Goal: Task Accomplishment & Management: Use online tool/utility

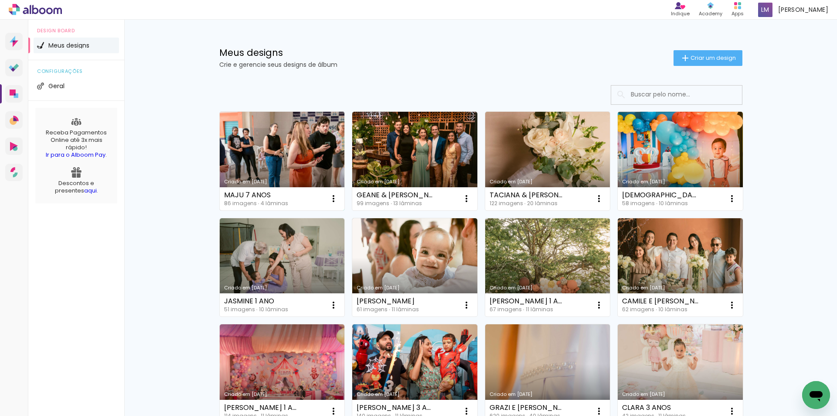
click at [295, 171] on link "Criado em [DATE]" at bounding box center [282, 161] width 125 height 99
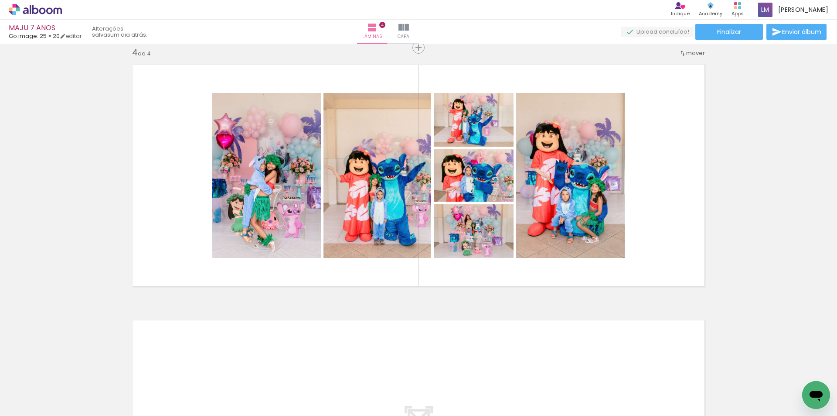
scroll to position [785, 0]
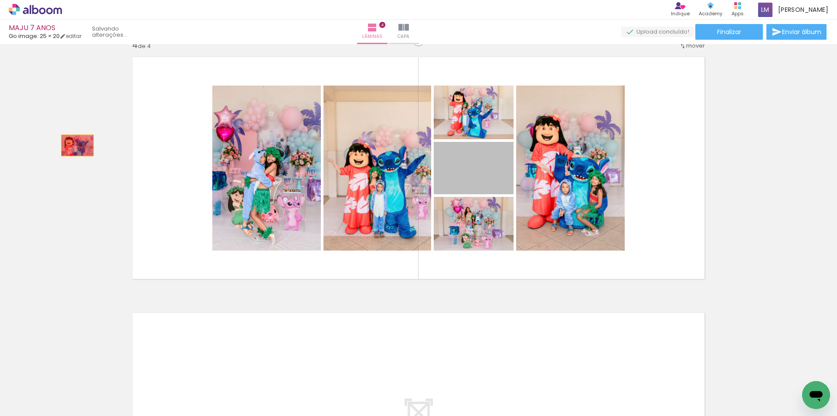
drag, startPoint x: 479, startPoint y: 177, endPoint x: 74, endPoint y: 145, distance: 406.5
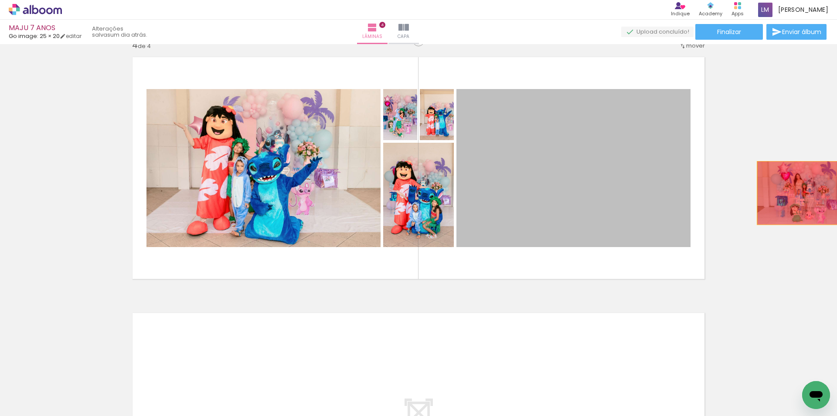
drag, startPoint x: 586, startPoint y: 205, endPoint x: 647, endPoint y: 294, distance: 107.9
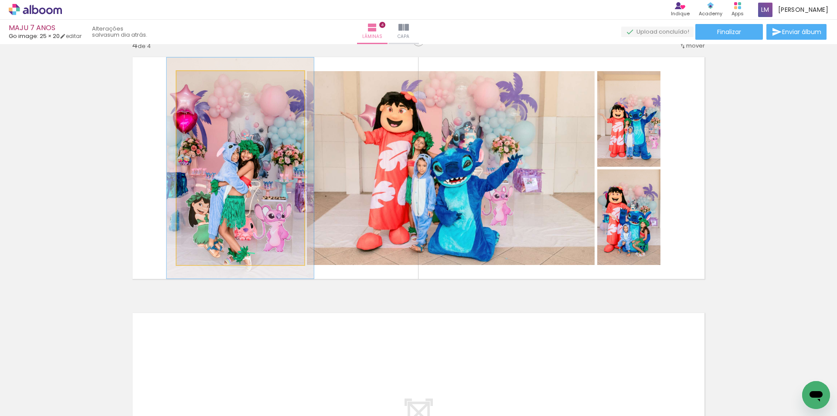
drag, startPoint x: 194, startPoint y: 84, endPoint x: 198, endPoint y: 90, distance: 7.2
type paper-slider "114"
click at [198, 90] on quentale-photo at bounding box center [241, 168] width 128 height 194
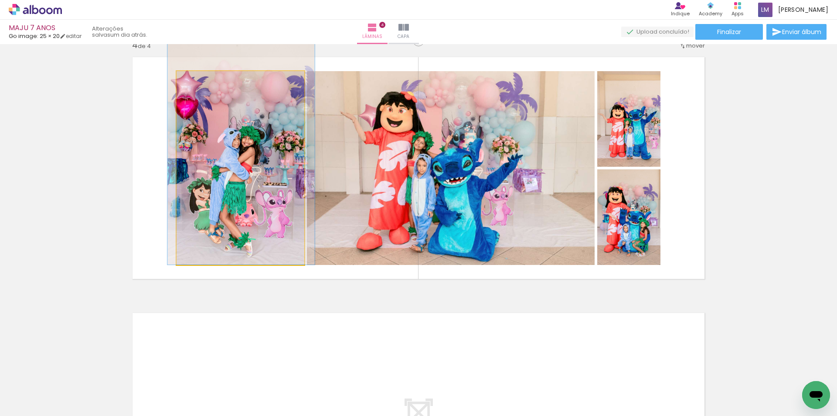
drag, startPoint x: 227, startPoint y: 154, endPoint x: 228, endPoint y: 138, distance: 15.7
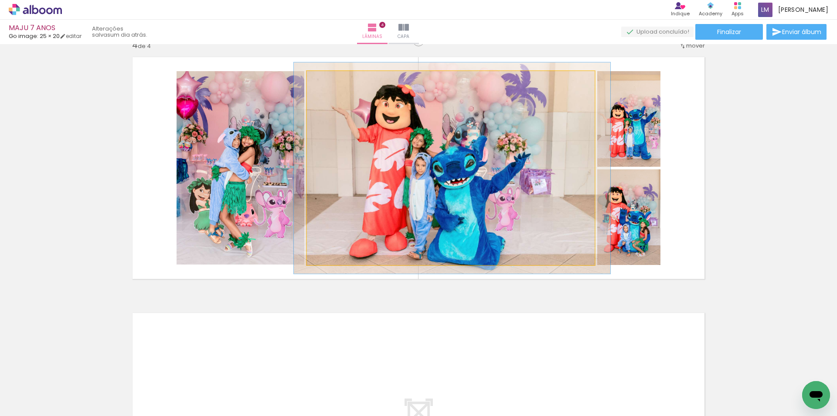
type paper-slider "109"
click at [330, 82] on div at bounding box center [330, 80] width 14 height 14
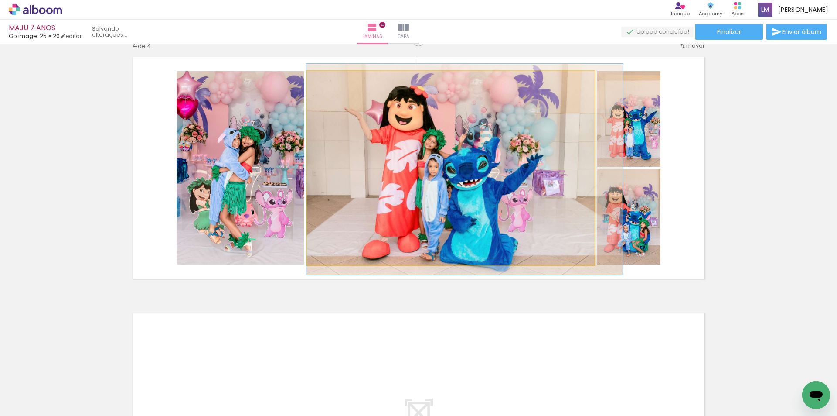
drag, startPoint x: 395, startPoint y: 145, endPoint x: 411, endPoint y: 147, distance: 16.6
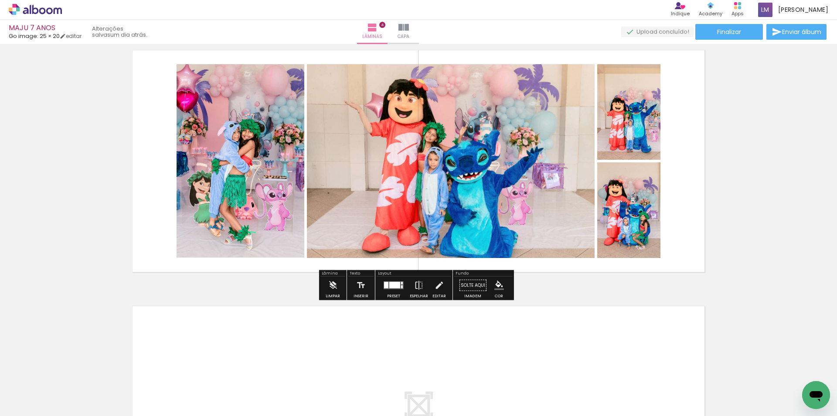
scroll to position [742, 0]
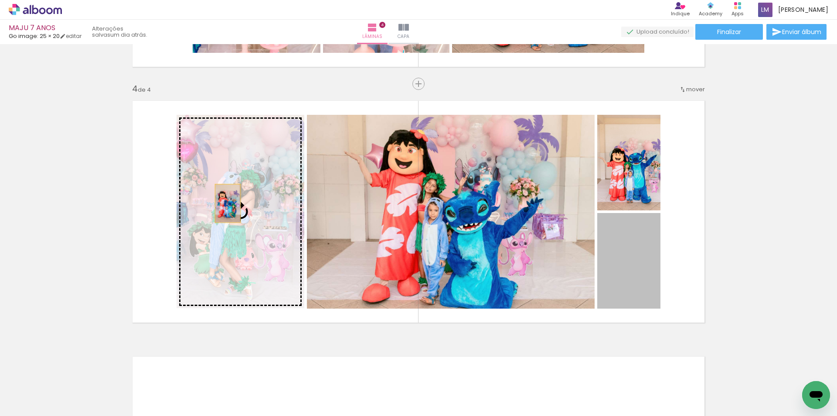
drag, startPoint x: 639, startPoint y: 277, endPoint x: 225, endPoint y: 203, distance: 420.8
click at [0, 0] on slot at bounding box center [0, 0] width 0 height 0
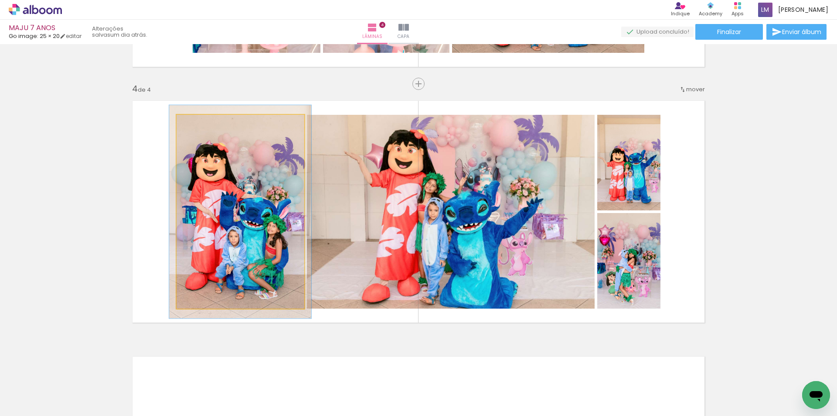
type paper-slider "110"
click at [198, 128] on div at bounding box center [200, 124] width 14 height 14
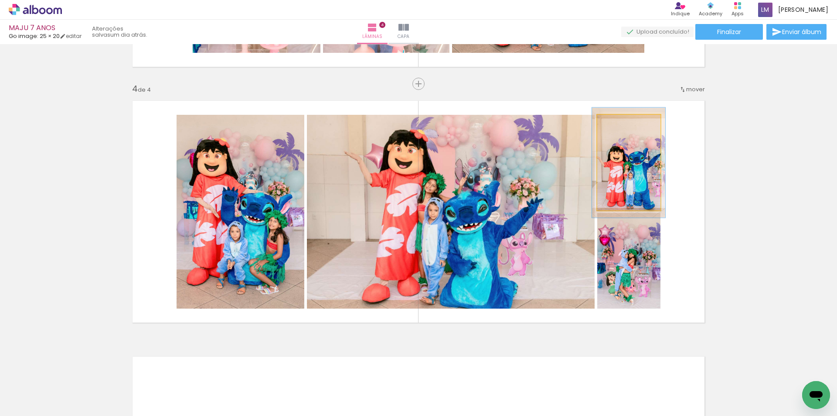
drag, startPoint x: 613, startPoint y: 123, endPoint x: 618, endPoint y: 125, distance: 4.7
type paper-slider "115"
click at [618, 125] on div at bounding box center [622, 124] width 8 height 8
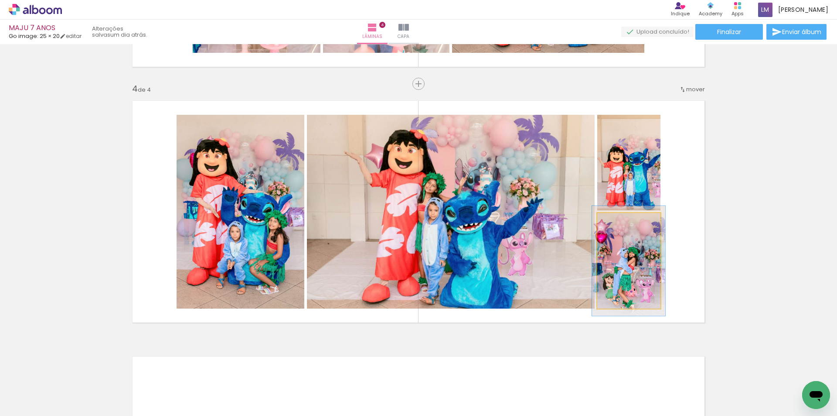
drag, startPoint x: 613, startPoint y: 221, endPoint x: 617, endPoint y: 223, distance: 4.9
click at [618, 223] on div at bounding box center [622, 222] width 8 height 8
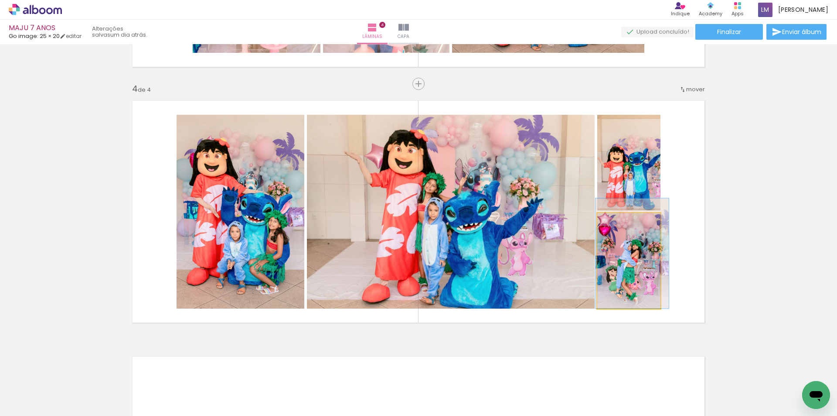
drag, startPoint x: 628, startPoint y: 288, endPoint x: 632, endPoint y: 275, distance: 13.1
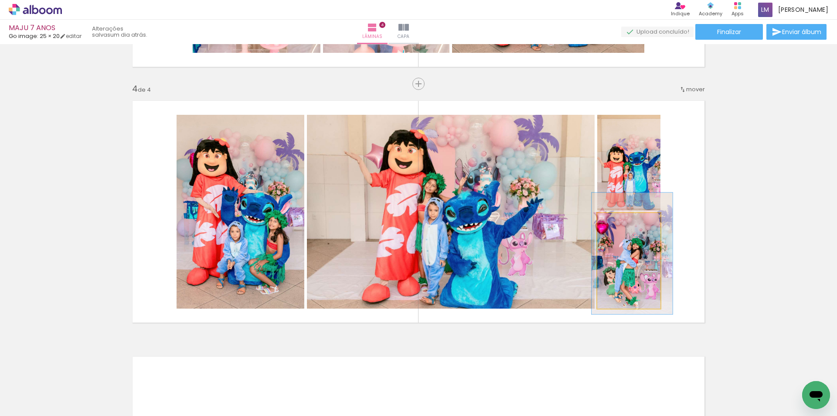
drag, startPoint x: 619, startPoint y: 222, endPoint x: 622, endPoint y: 227, distance: 5.9
type paper-slider "127"
click at [622, 227] on div at bounding box center [627, 222] width 14 height 14
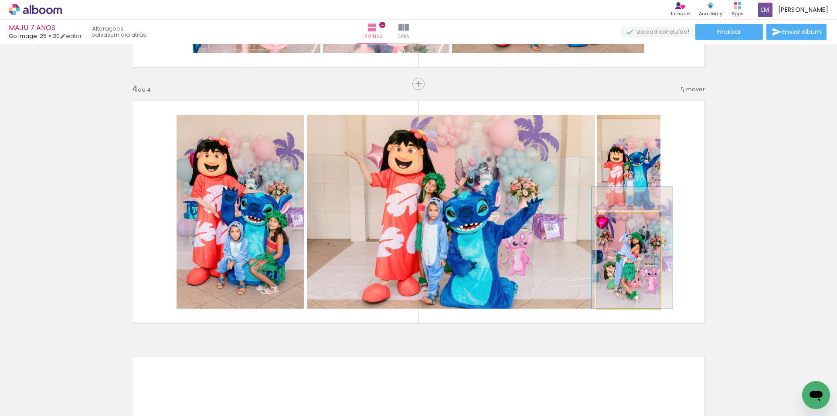
drag, startPoint x: 645, startPoint y: 305, endPoint x: 645, endPoint y: 290, distance: 14.8
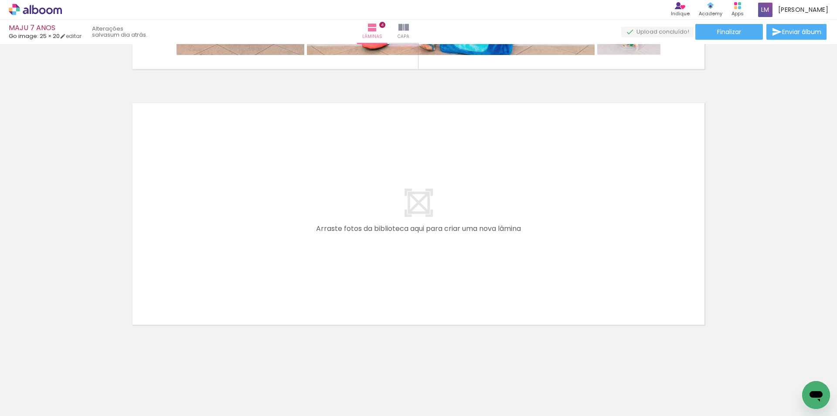
scroll to position [0, 0]
drag, startPoint x: 167, startPoint y: 358, endPoint x: 204, endPoint y: 270, distance: 95.6
click at [204, 270] on quentale-workspace at bounding box center [418, 208] width 837 height 416
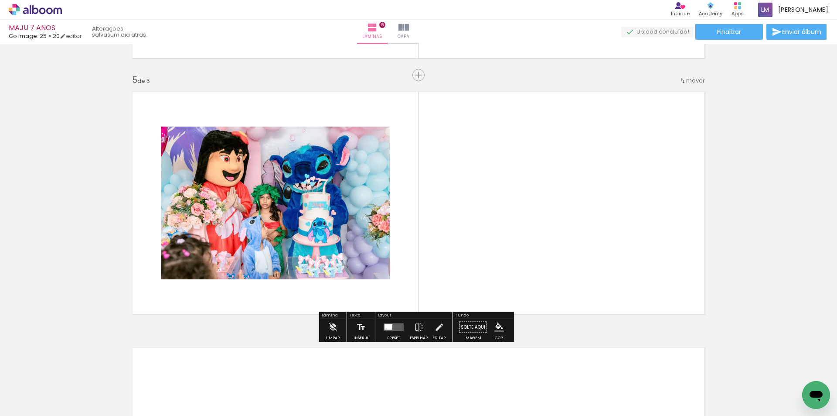
scroll to position [1006, 0]
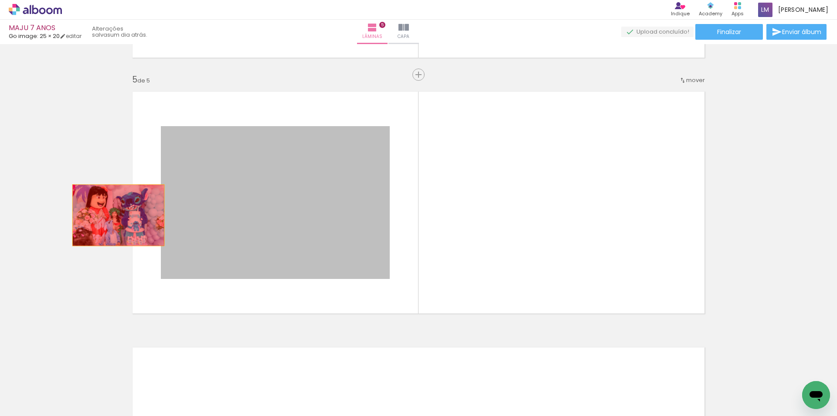
drag, startPoint x: 257, startPoint y: 202, endPoint x: 70, endPoint y: 225, distance: 188.4
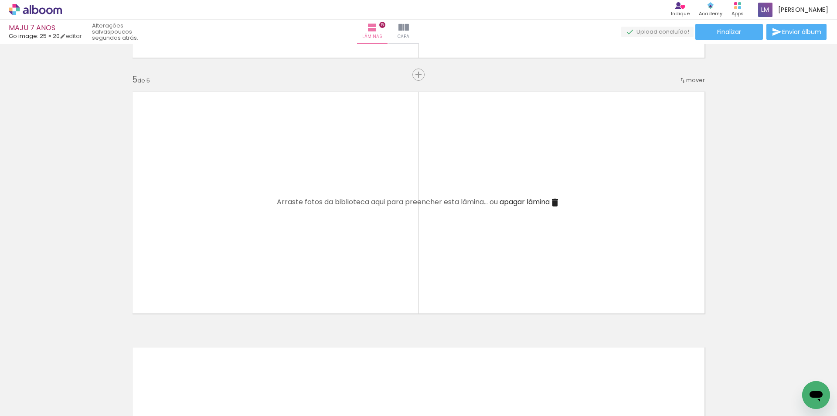
scroll to position [0, 1015]
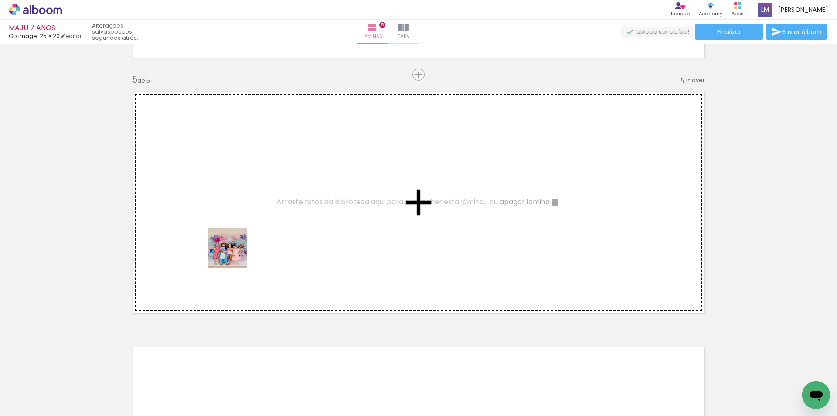
drag, startPoint x: 146, startPoint y: 396, endPoint x: 234, endPoint y: 254, distance: 166.9
click at [234, 254] on quentale-workspace at bounding box center [418, 208] width 837 height 416
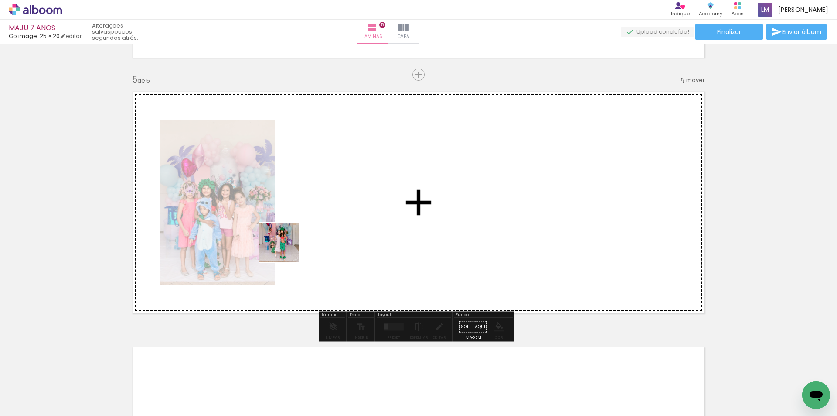
drag, startPoint x: 281, startPoint y: 270, endPoint x: 293, endPoint y: 229, distance: 43.5
click at [293, 229] on quentale-workspace at bounding box center [418, 208] width 837 height 416
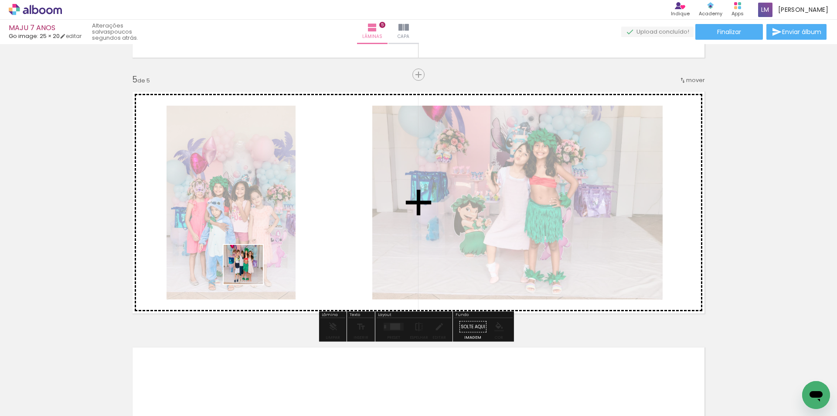
drag, startPoint x: 244, startPoint y: 394, endPoint x: 250, endPoint y: 271, distance: 123.6
click at [250, 271] on quentale-workspace at bounding box center [418, 208] width 837 height 416
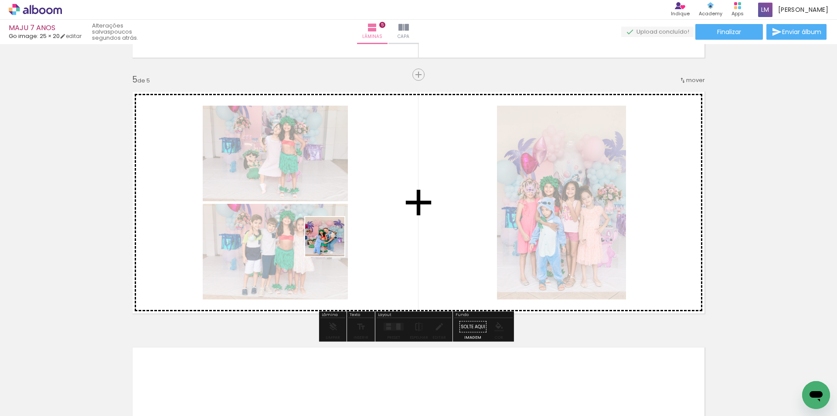
drag, startPoint x: 293, startPoint y: 389, endPoint x: 332, endPoint y: 240, distance: 153.8
click at [332, 240] on quentale-workspace at bounding box center [418, 208] width 837 height 416
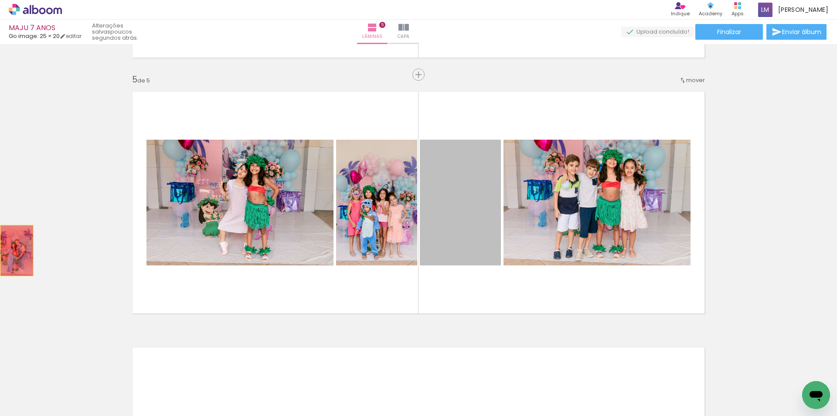
drag, startPoint x: 453, startPoint y: 224, endPoint x: 14, endPoint y: 250, distance: 440.1
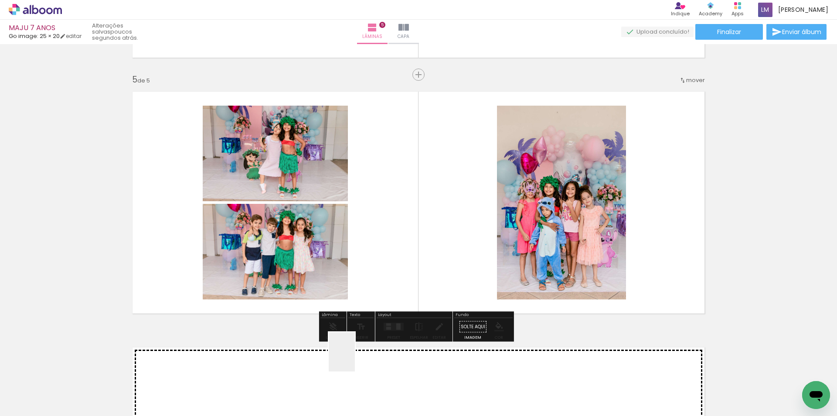
drag, startPoint x: 355, startPoint y: 358, endPoint x: 377, endPoint y: 275, distance: 85.7
click at [377, 275] on quentale-workspace at bounding box center [418, 208] width 837 height 416
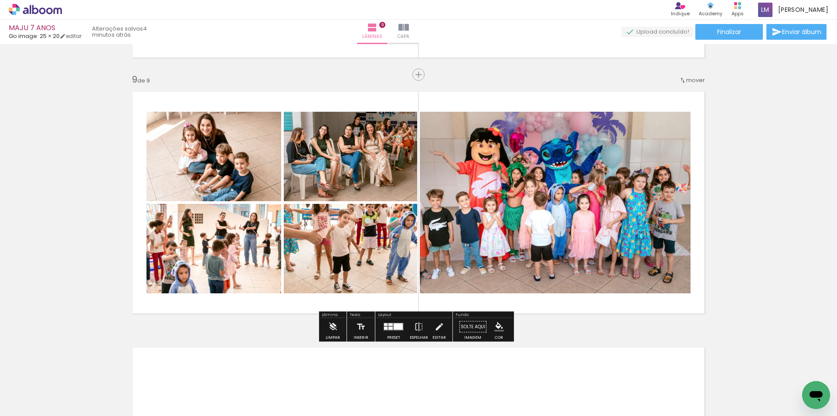
scroll to position [0, 2642]
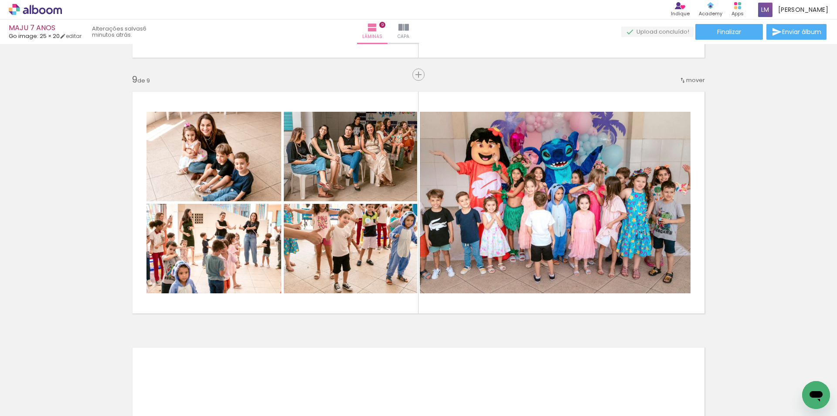
scroll to position [0, 2642]
